Goal: Task Accomplishment & Management: Use online tool/utility

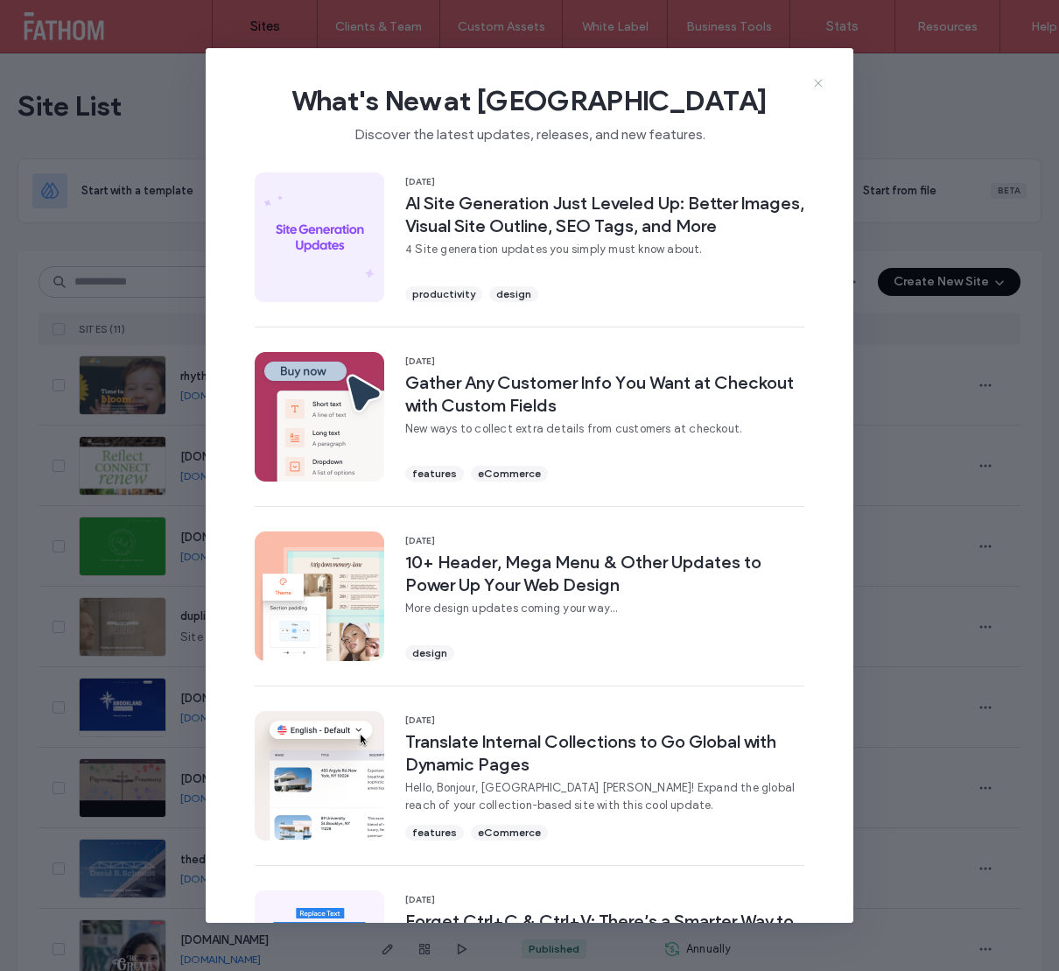
click at [817, 81] on icon at bounding box center [819, 83] width 14 height 14
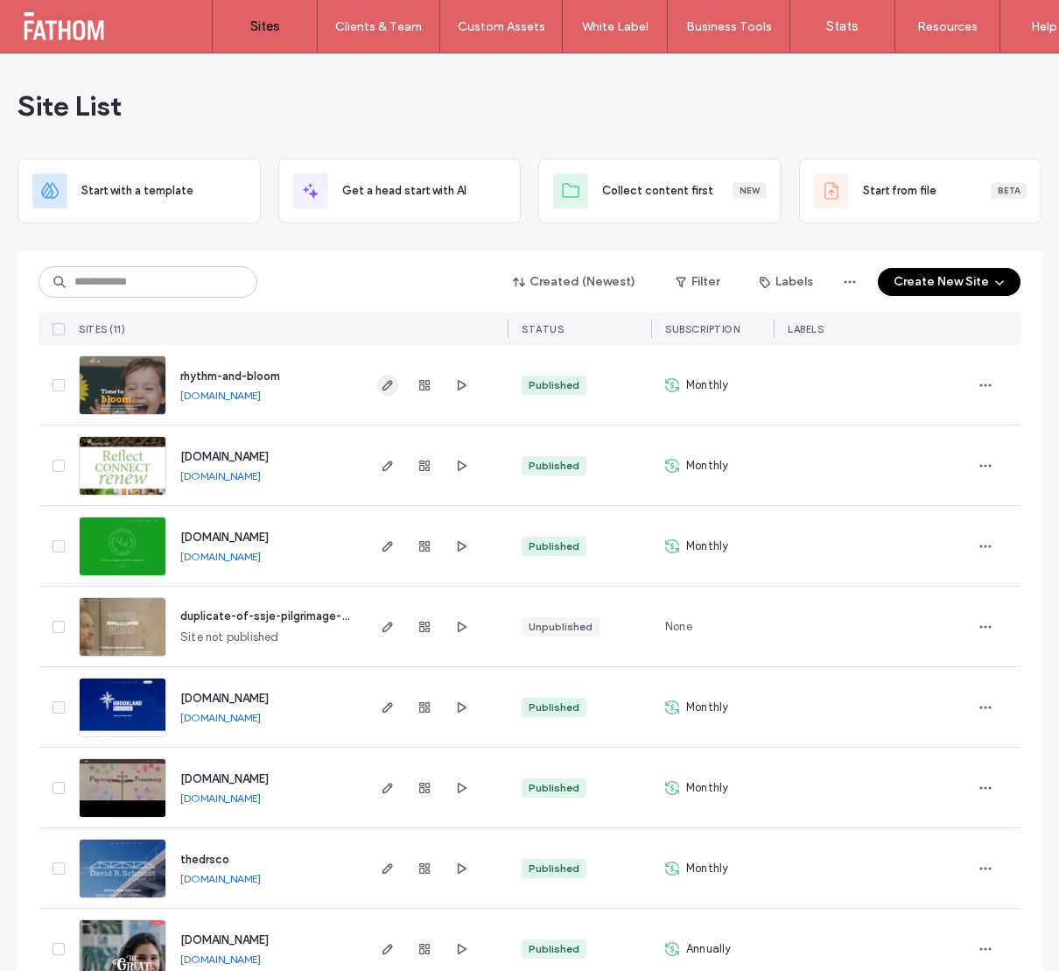
click at [381, 386] on icon "button" at bounding box center [388, 385] width 14 height 14
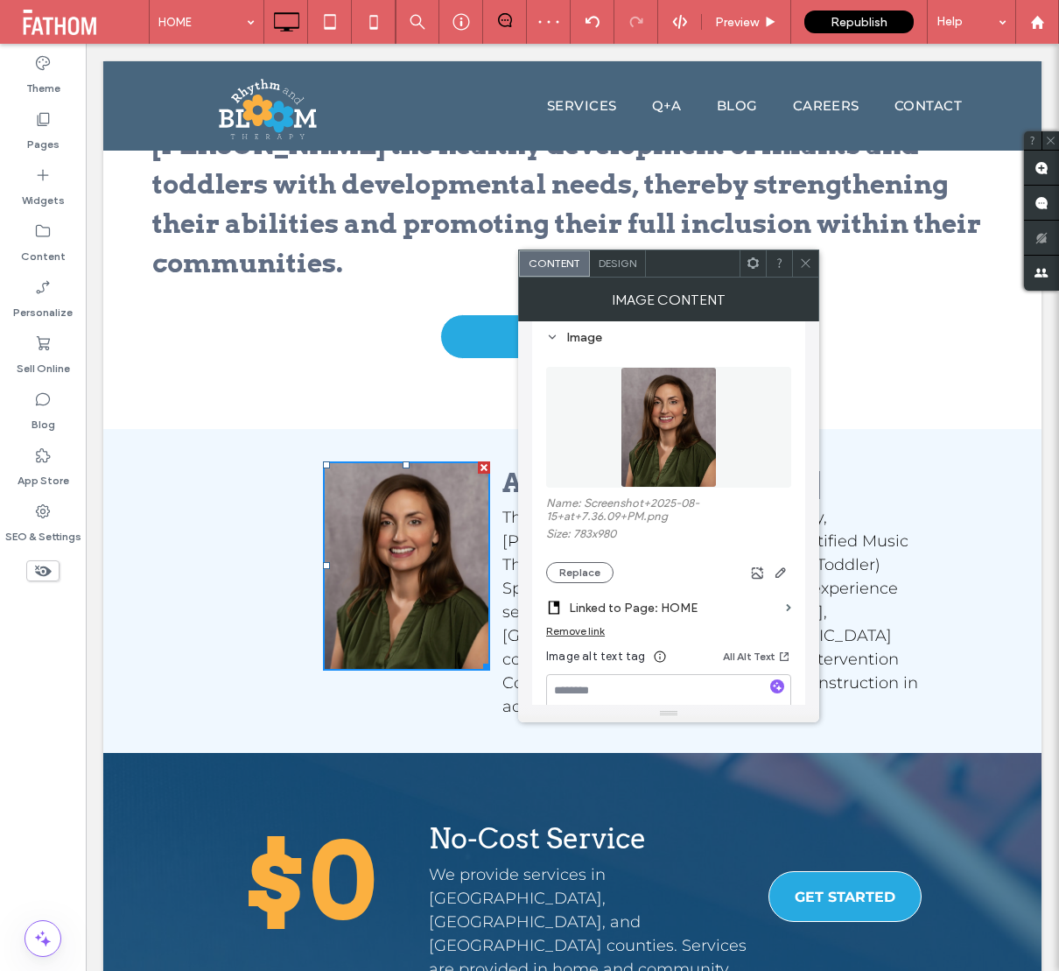
click at [807, 264] on use at bounding box center [805, 263] width 9 height 9
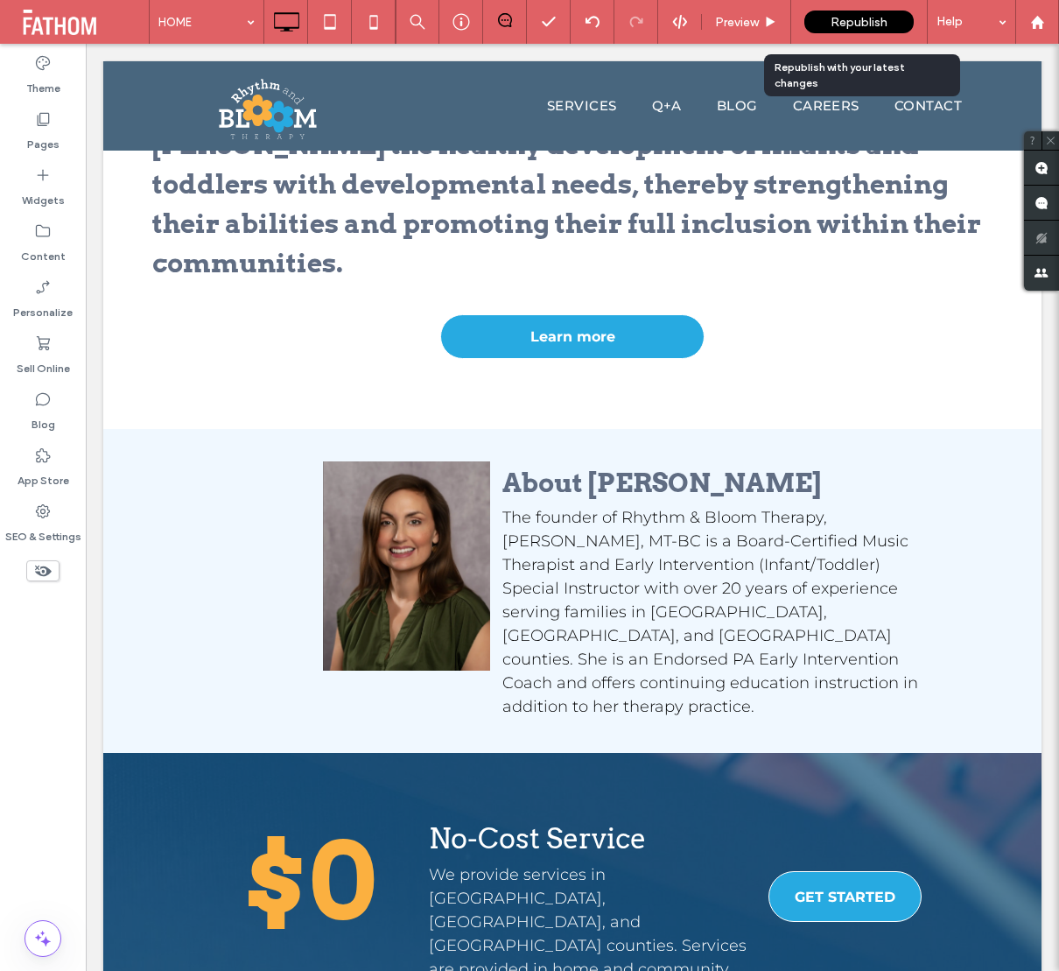
click at [843, 18] on span "Republish" at bounding box center [859, 22] width 57 height 15
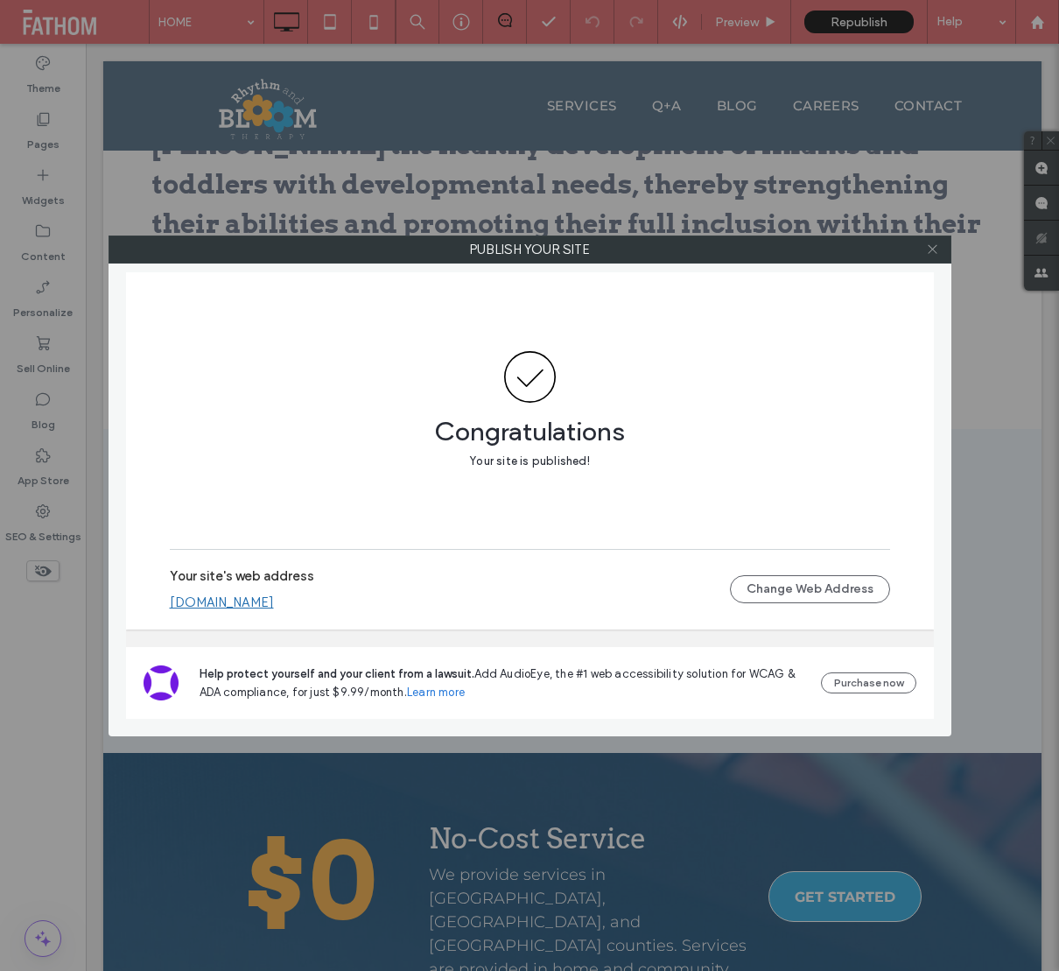
click at [933, 248] on icon at bounding box center [932, 249] width 13 height 13
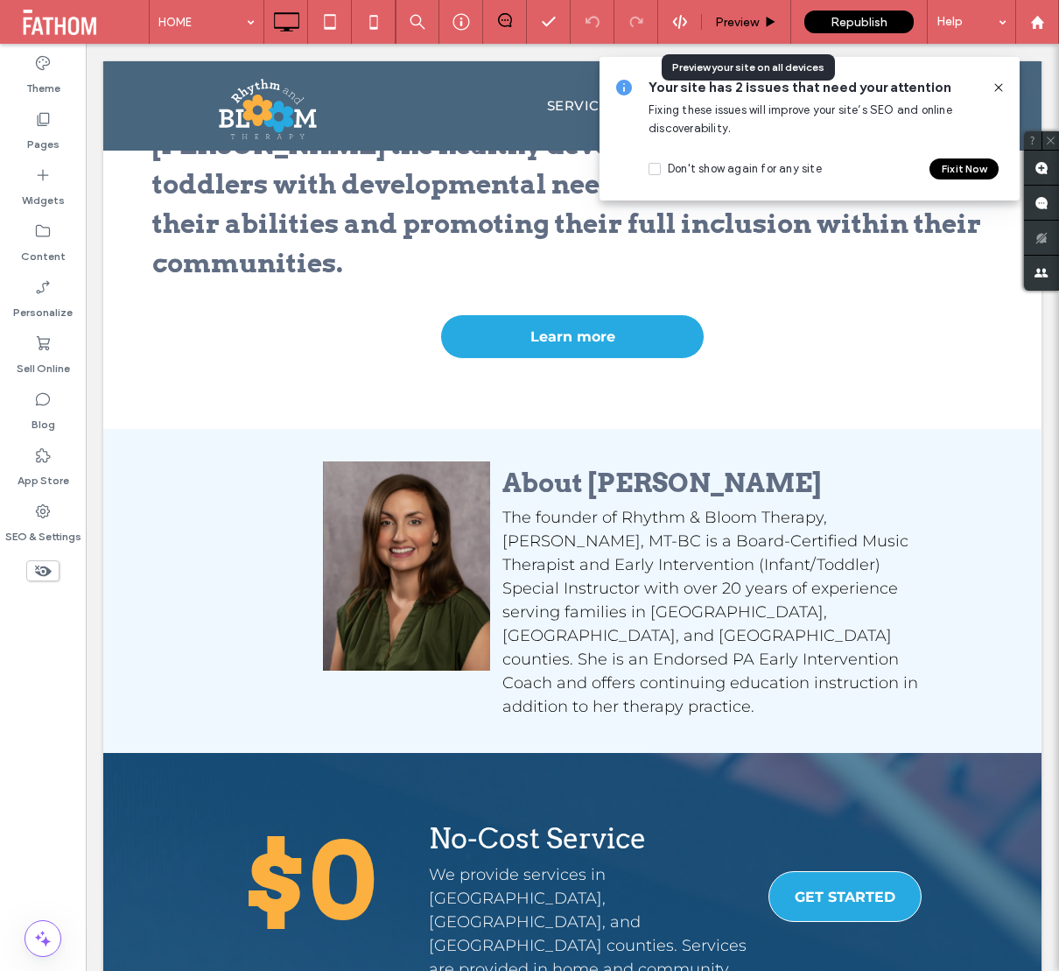
click at [753, 18] on span "Preview" at bounding box center [737, 22] width 44 height 15
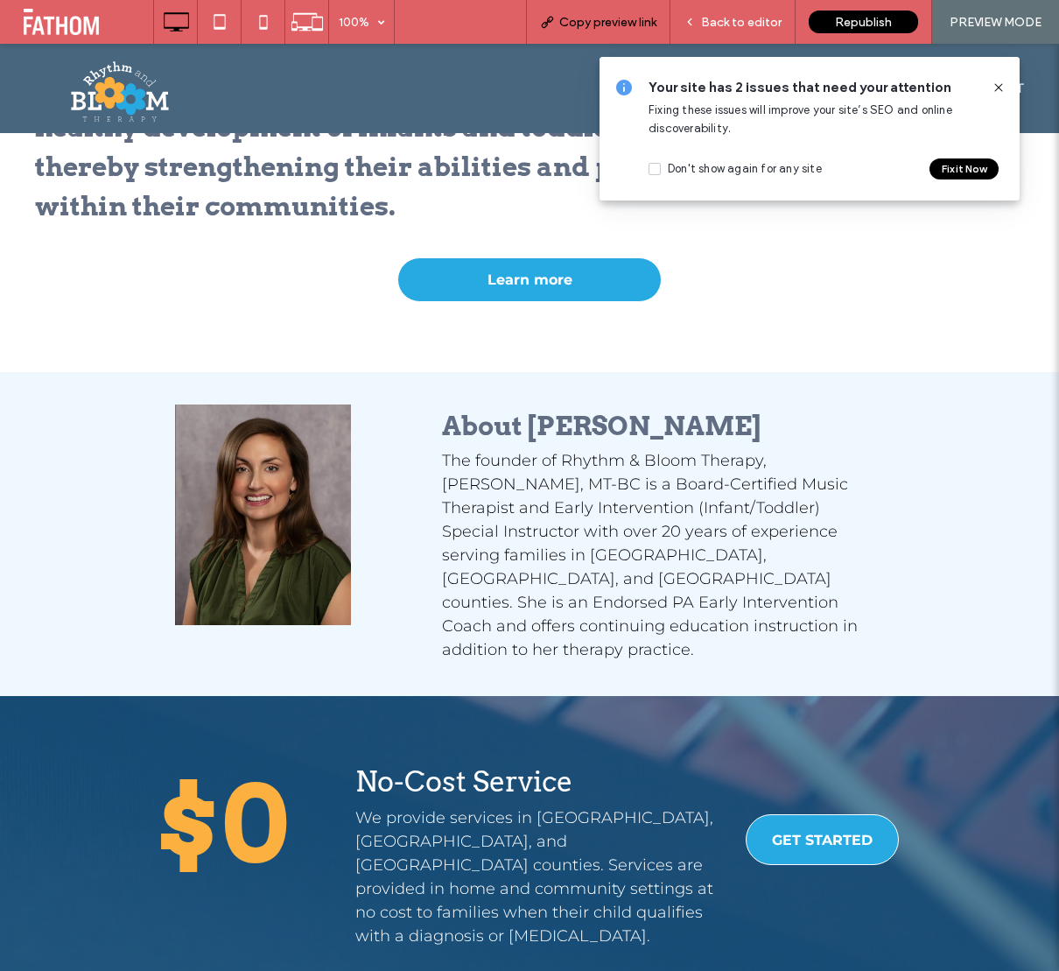
click at [602, 32] on div "Copy preview link" at bounding box center [598, 22] width 144 height 44
click at [996, 89] on icon at bounding box center [999, 88] width 14 height 14
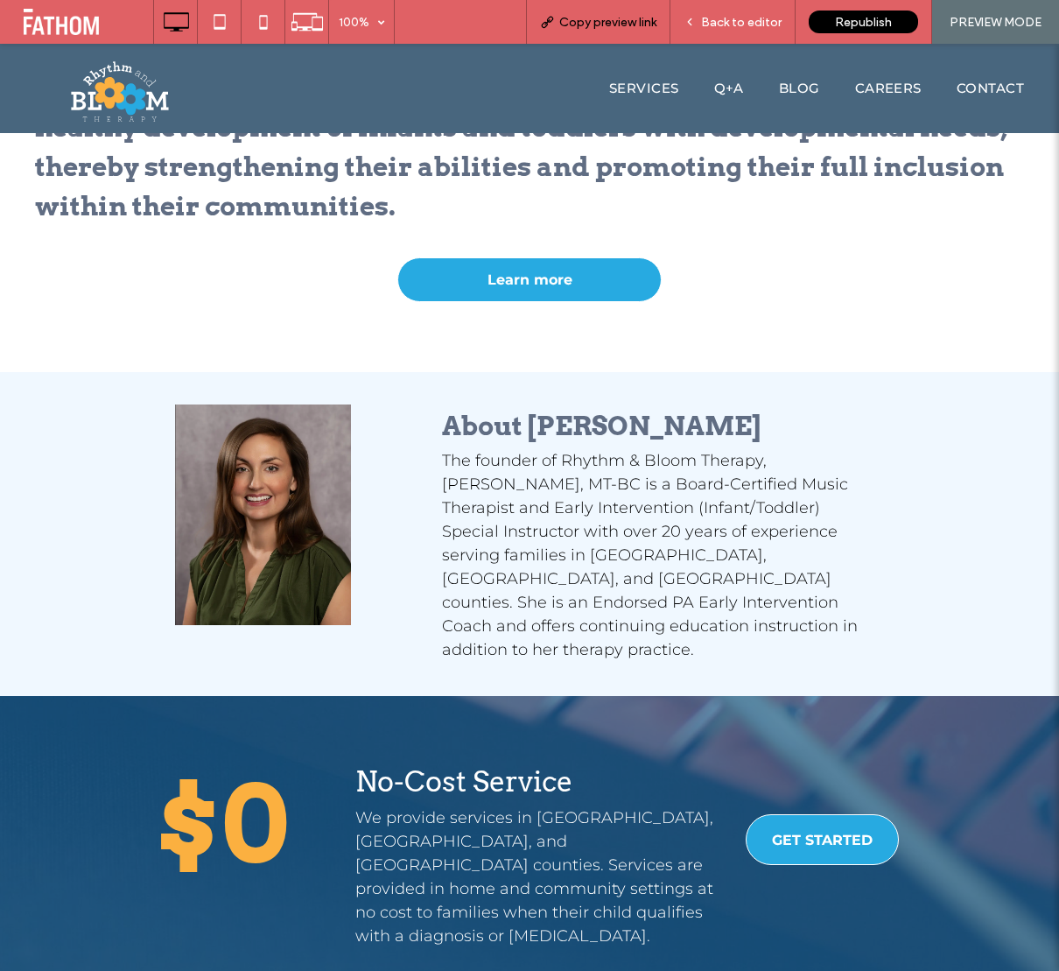
click at [610, 20] on span "Copy preview link" at bounding box center [607, 22] width 97 height 15
click at [616, 20] on span "Copy preview link" at bounding box center [607, 22] width 97 height 15
